Goal: Transaction & Acquisition: Purchase product/service

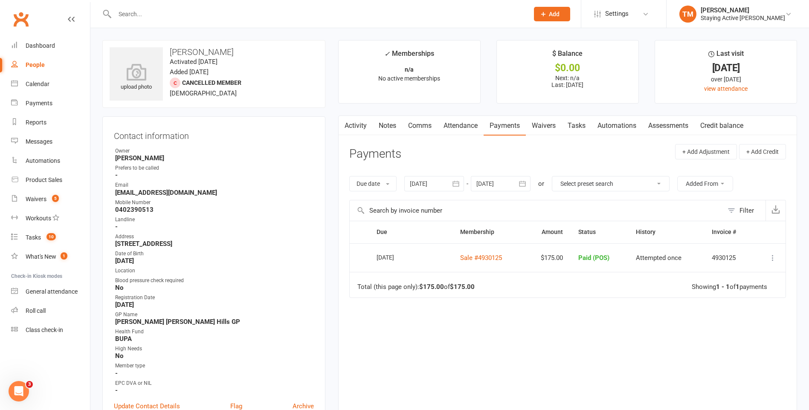
click at [334, 13] on input "text" at bounding box center [317, 14] width 411 height 12
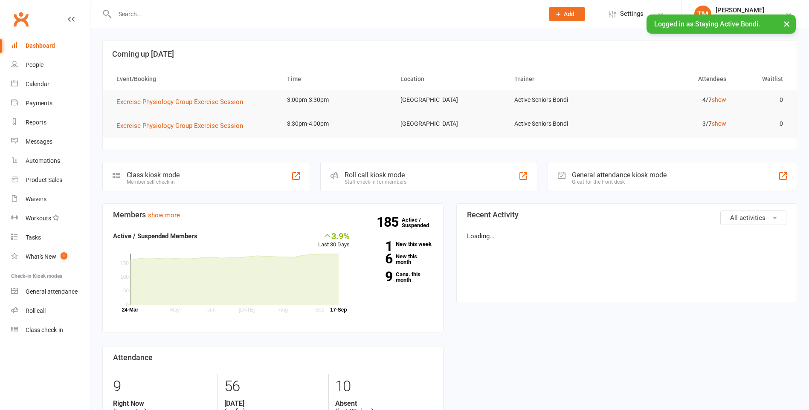
click at [790, 23] on button "×" at bounding box center [787, 24] width 15 height 18
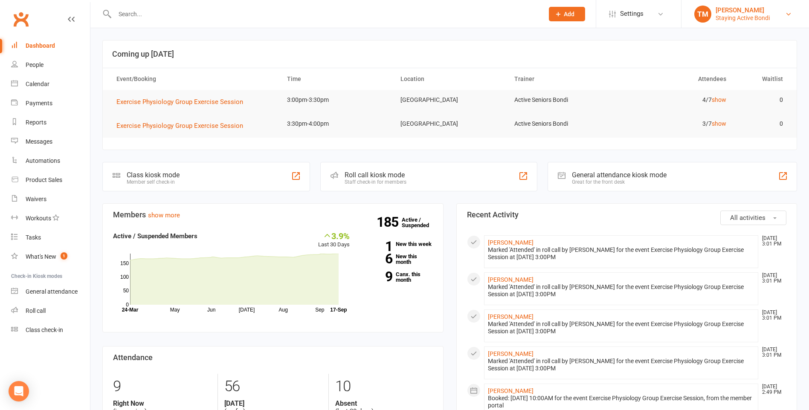
click at [782, 17] on link "TM Tom Maddren Staying Active Bondi" at bounding box center [746, 14] width 102 height 17
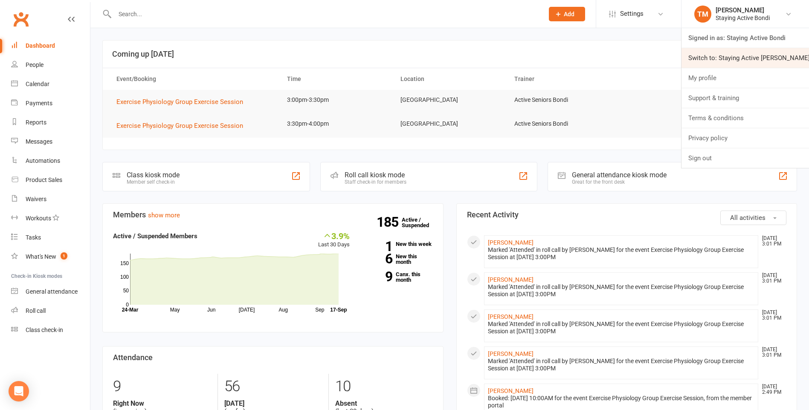
click at [759, 52] on link "Switch to: Staying Active Gordon" at bounding box center [746, 58] width 128 height 20
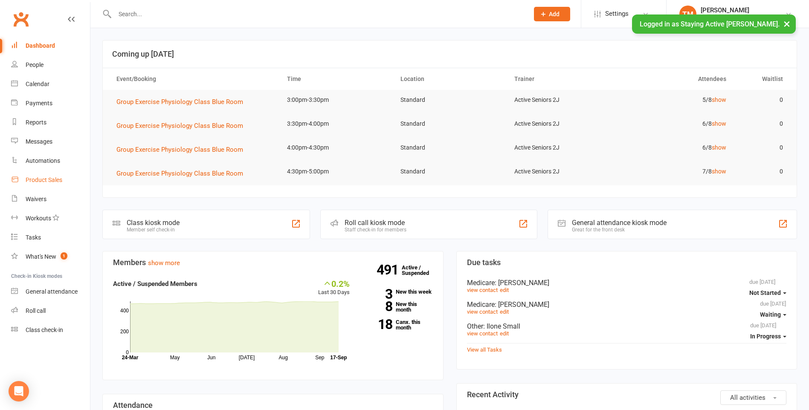
click at [44, 185] on link "Product Sales" at bounding box center [50, 180] width 79 height 19
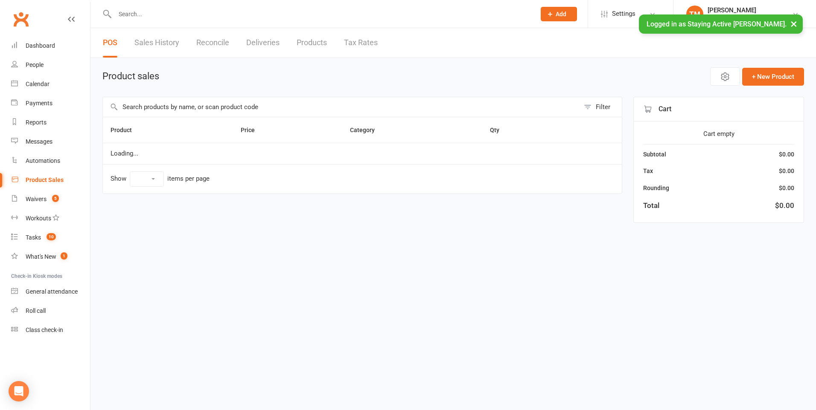
select select "10"
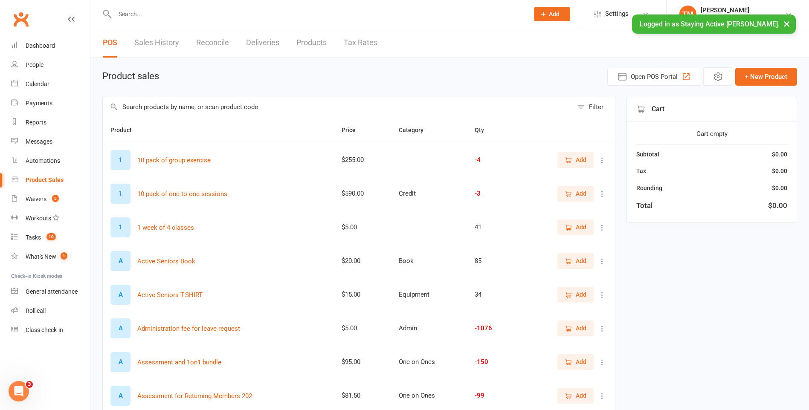
click at [212, 111] on input "text" at bounding box center [338, 107] width 470 height 20
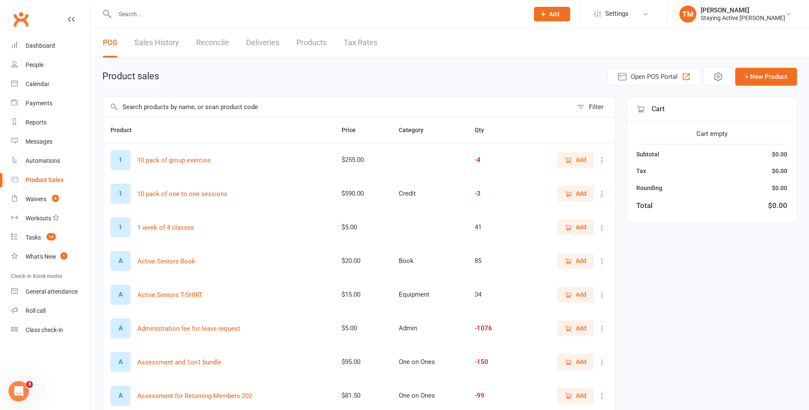
click at [570, 159] on icon "button" at bounding box center [569, 160] width 5 height 4
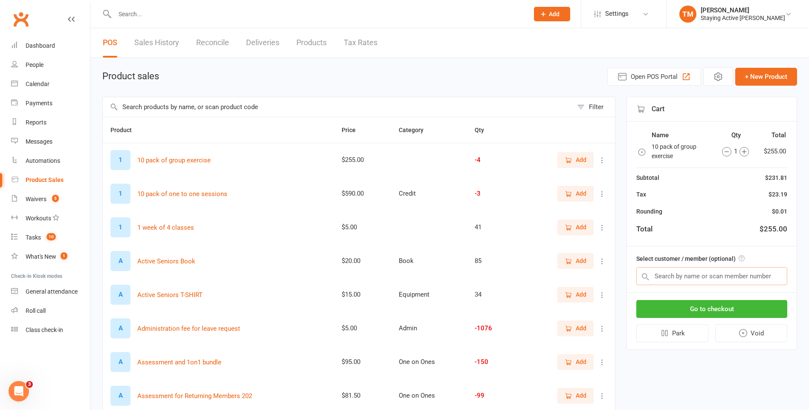
click at [670, 277] on input "text" at bounding box center [712, 277] width 151 height 18
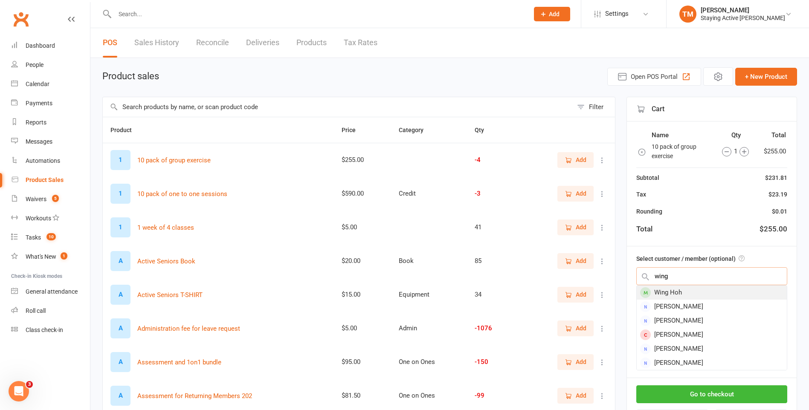
type input "wing"
click at [680, 289] on div "Wing Hoh" at bounding box center [712, 293] width 150 height 14
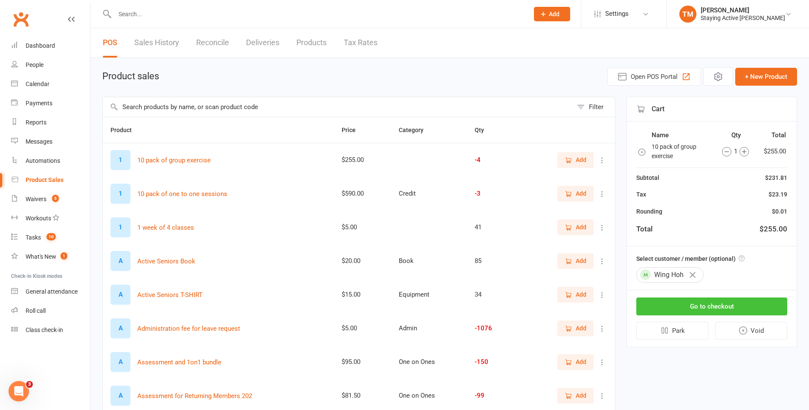
click at [698, 301] on button "Go to checkout" at bounding box center [712, 307] width 151 height 18
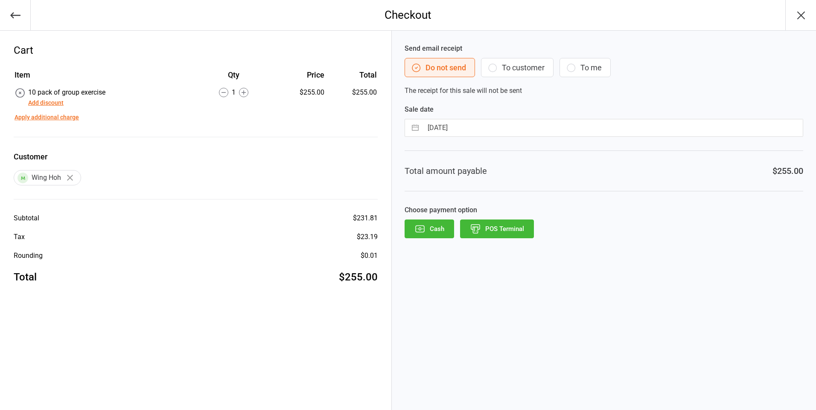
click at [518, 69] on button "To customer" at bounding box center [517, 67] width 73 height 19
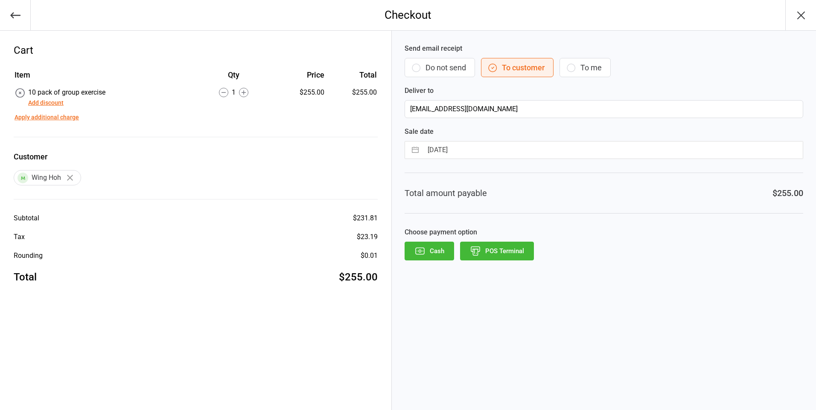
click at [509, 251] on button "POS Terminal" at bounding box center [497, 251] width 74 height 19
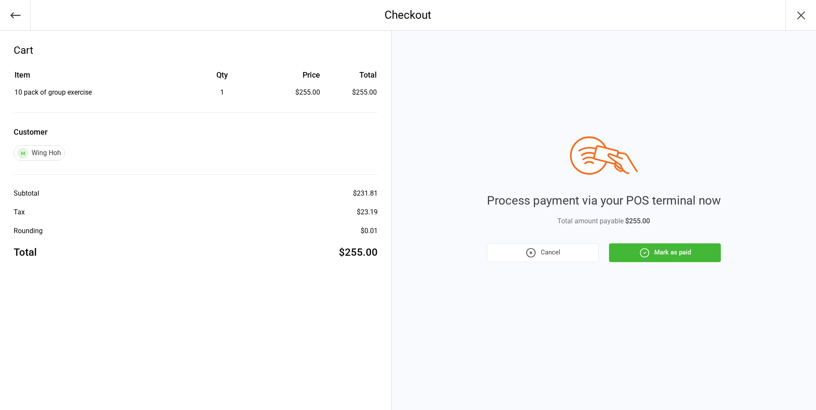
click at [681, 252] on button "Mark as paid" at bounding box center [665, 253] width 112 height 19
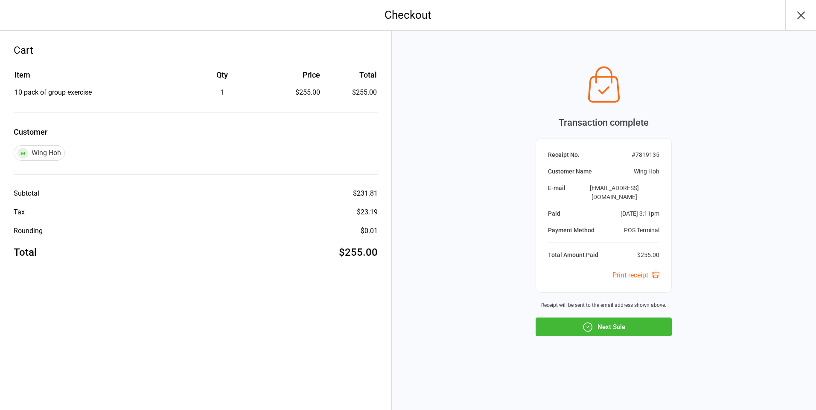
click at [801, 13] on icon "button" at bounding box center [801, 16] width 14 height 14
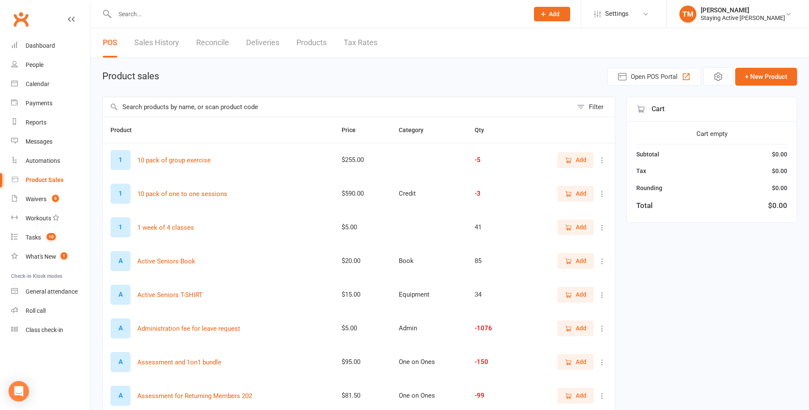
click at [293, 75] on div "Product sales Open POS Portal + New Product" at bounding box center [449, 76] width 695 height 18
